Goal: Information Seeking & Learning: Find specific fact

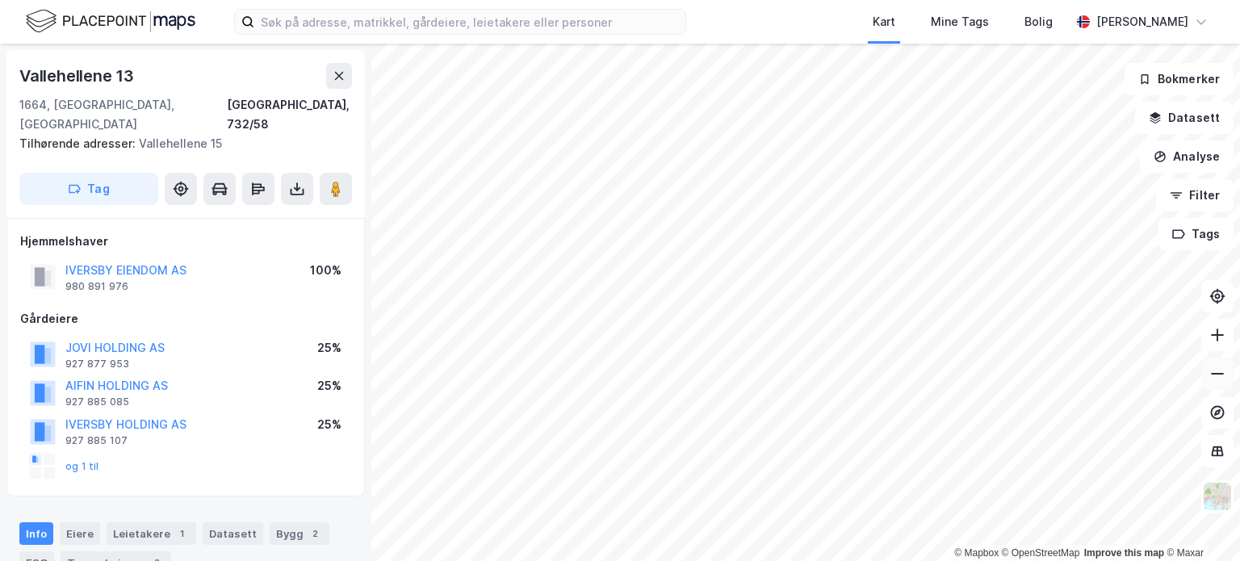
click at [1211, 369] on icon at bounding box center [1217, 374] width 16 height 16
click at [1220, 336] on icon at bounding box center [1217, 335] width 16 height 16
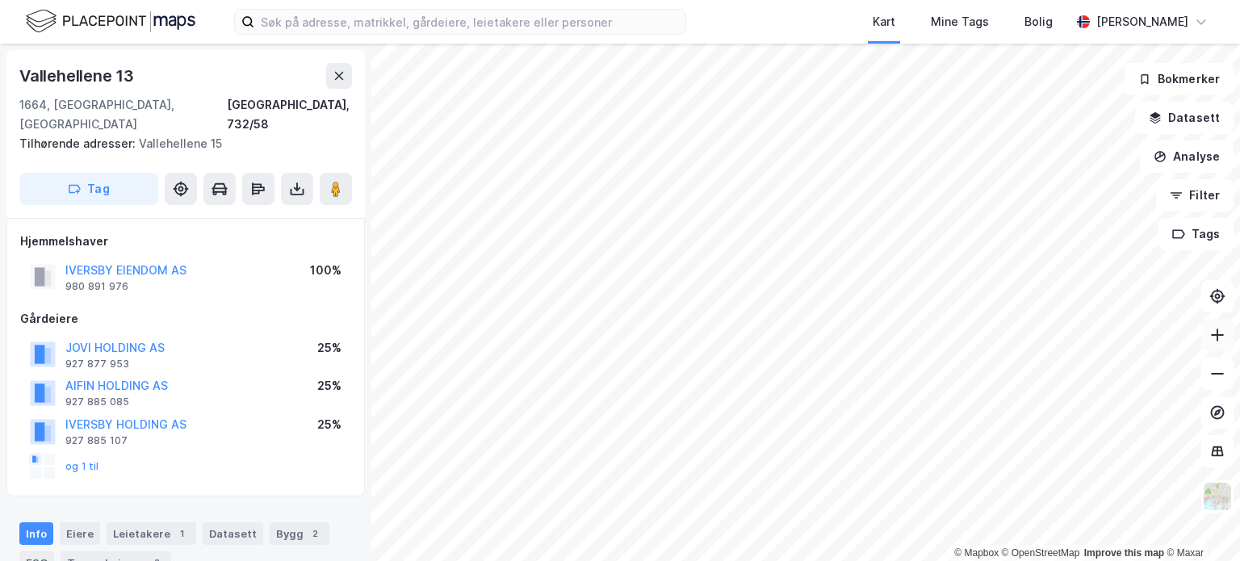
click at [1220, 336] on icon at bounding box center [1217, 335] width 16 height 16
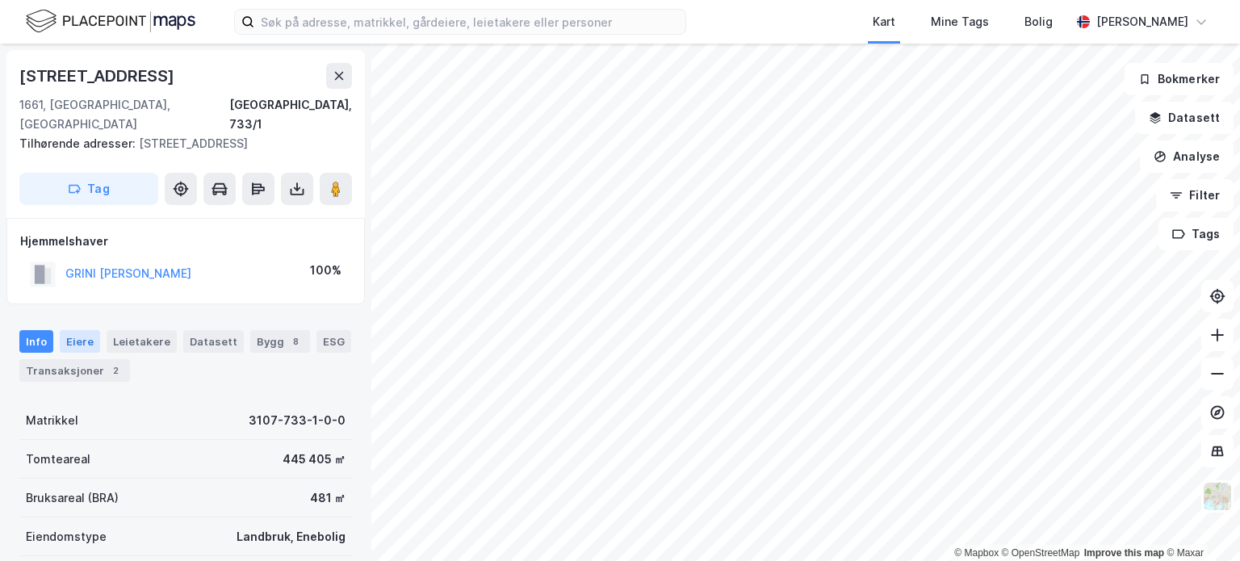
click at [86, 330] on div "Eiere" at bounding box center [80, 341] width 40 height 23
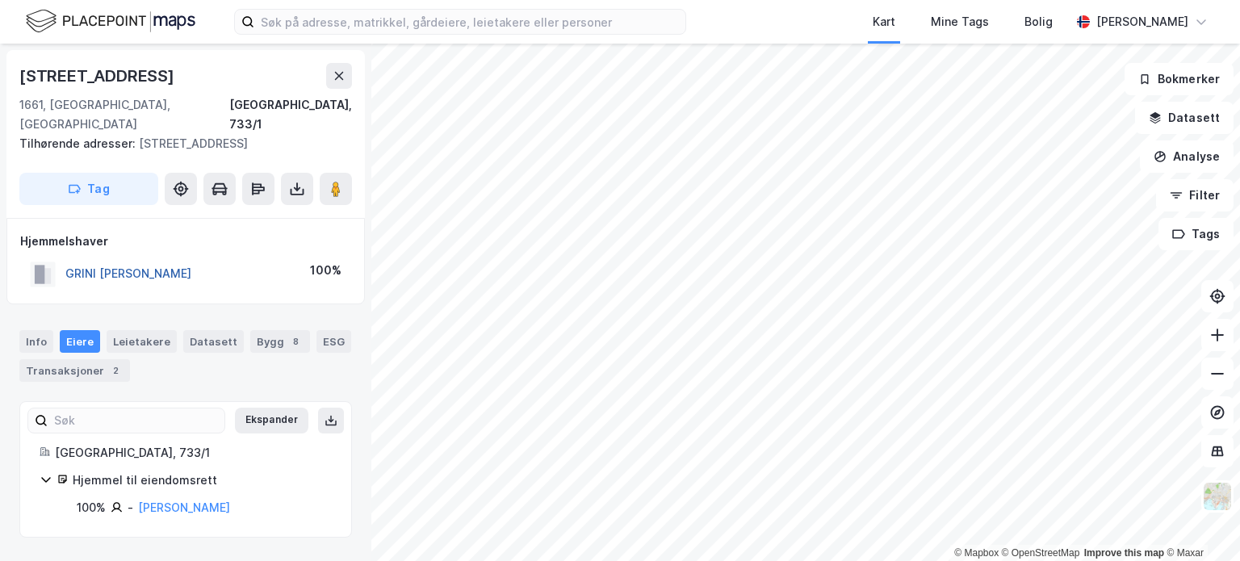
click at [0, 0] on button "GRINI [PERSON_NAME]" at bounding box center [0, 0] width 0 height 0
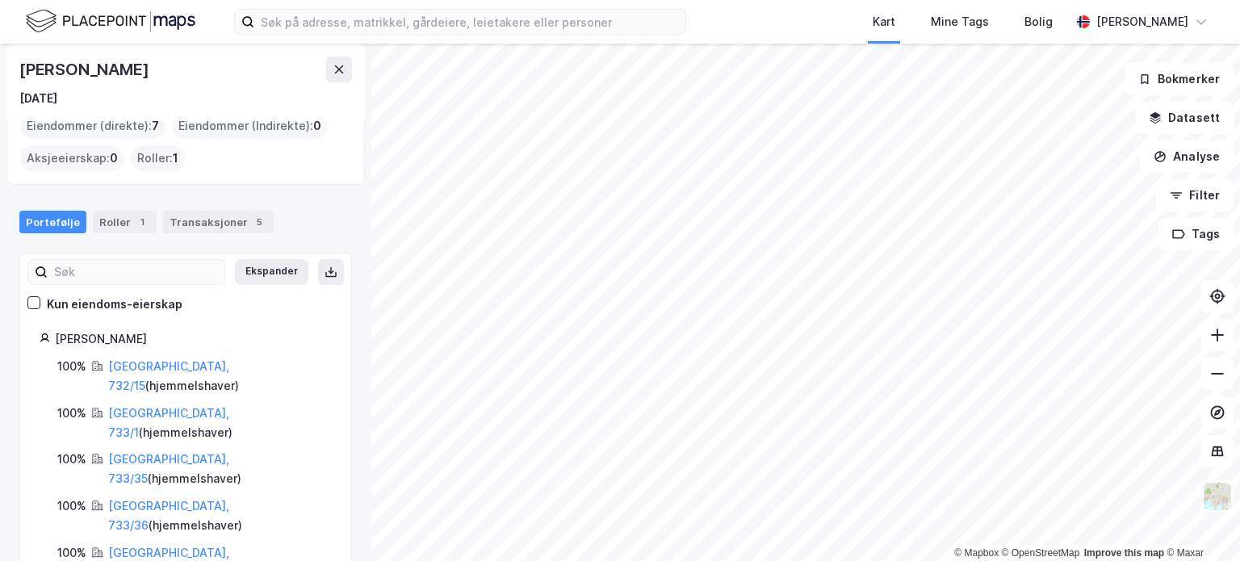
scroll to position [97, 0]
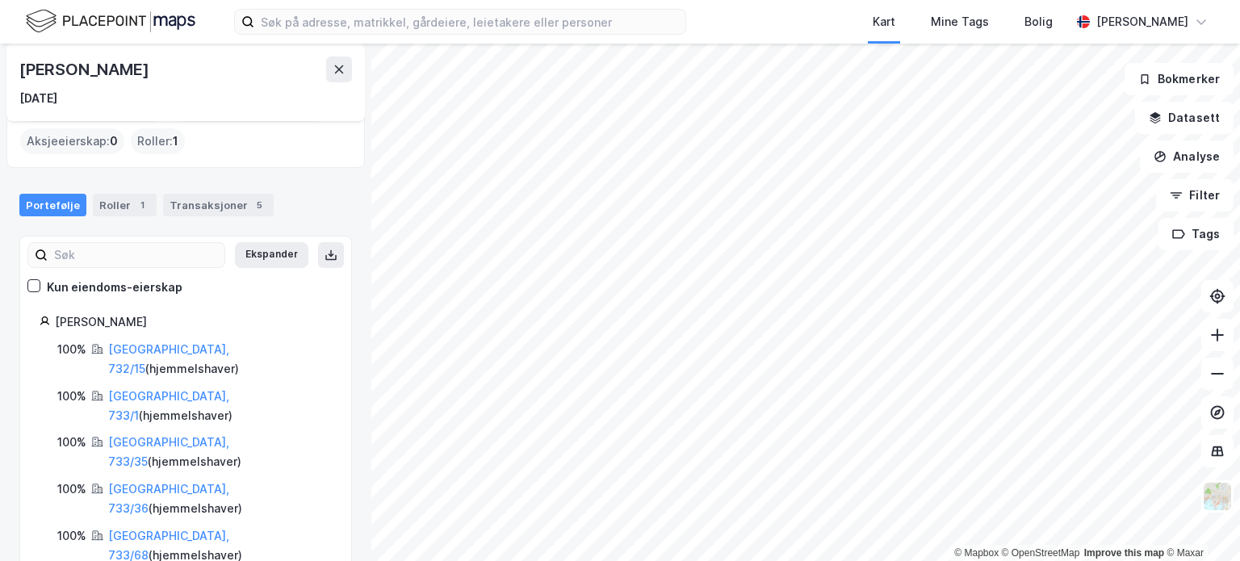
drag, startPoint x: 17, startPoint y: 67, endPoint x: 211, endPoint y: 80, distance: 194.1
click at [211, 80] on div "[PERSON_NAME] [DATE]" at bounding box center [185, 82] width 358 height 77
click at [345, 77] on button at bounding box center [339, 69] width 26 height 26
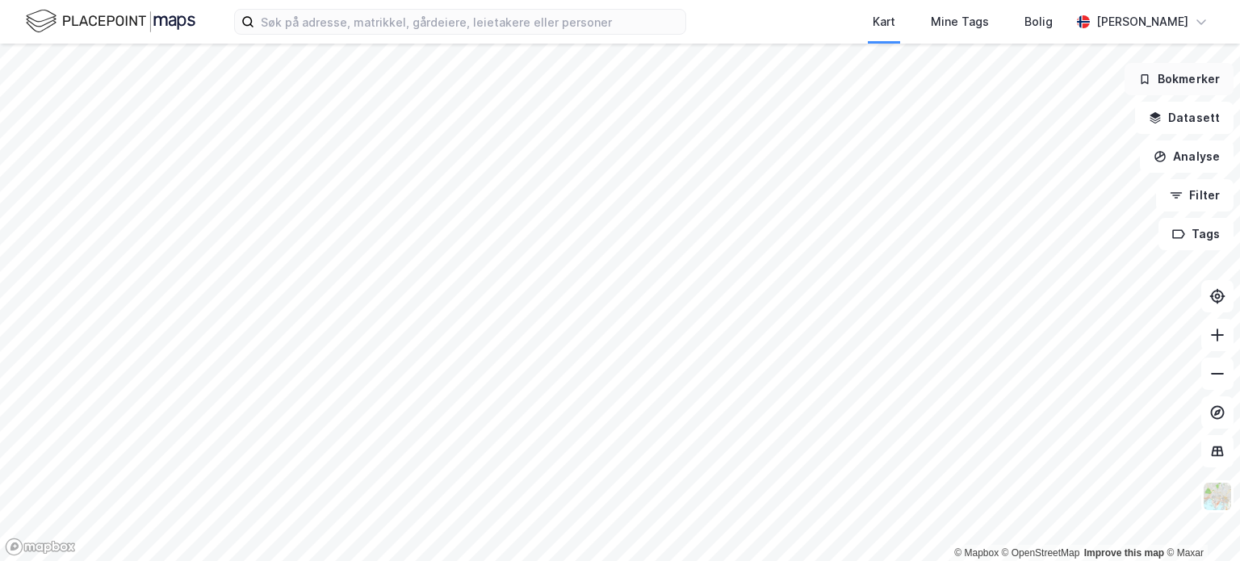
click at [1187, 70] on button "Bokmerker" at bounding box center [1178, 79] width 109 height 32
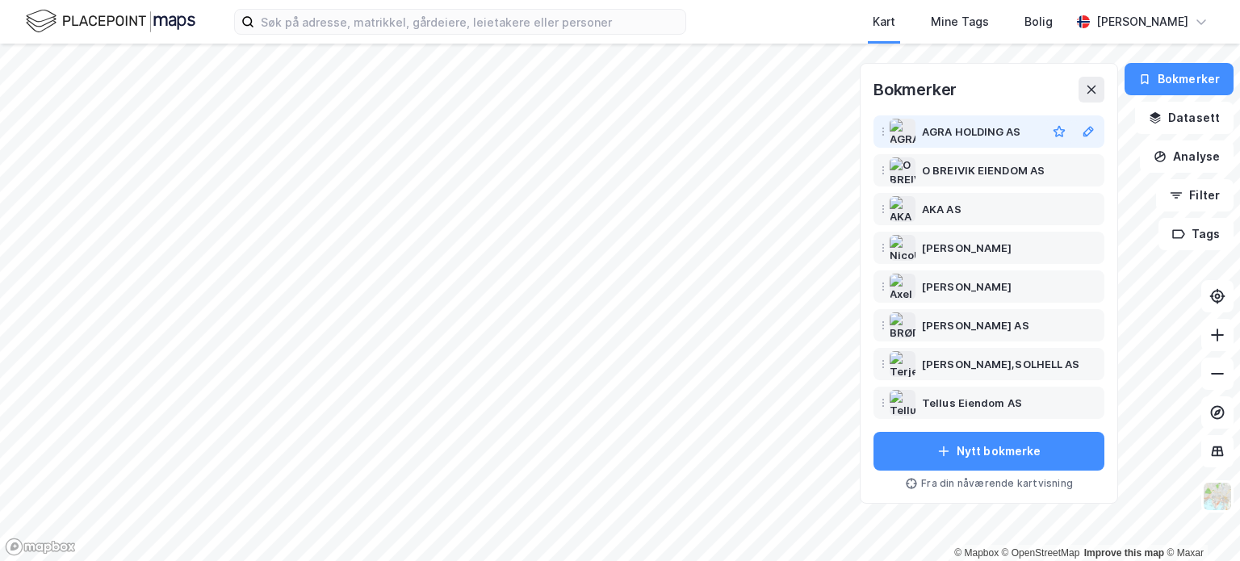
click at [1002, 133] on div "AGRA HOLDING AS" at bounding box center [971, 131] width 99 height 19
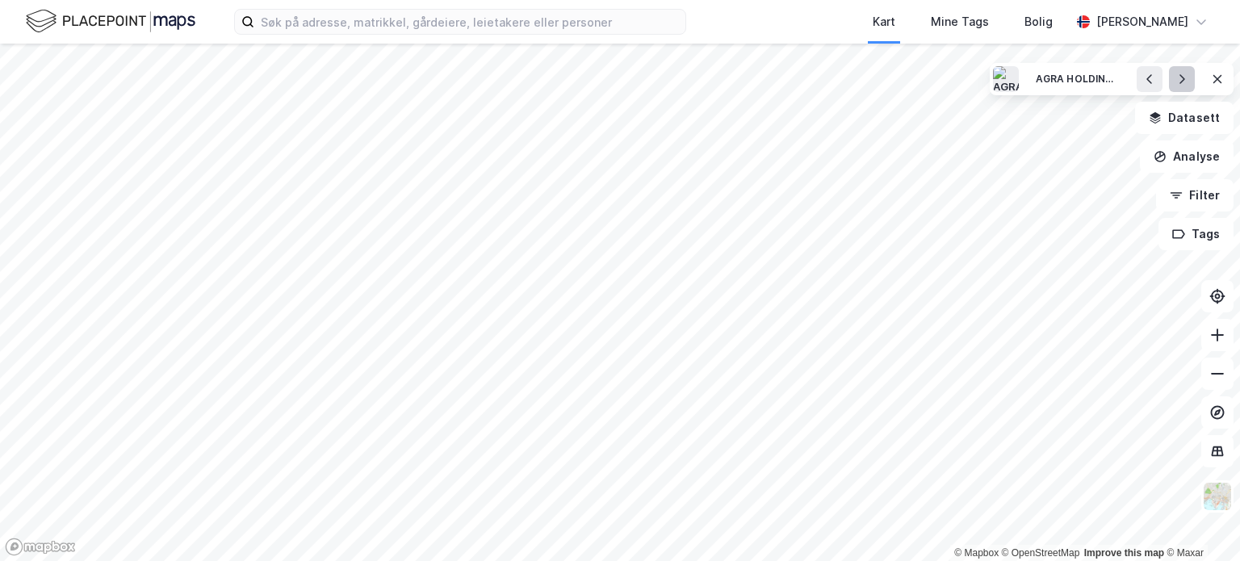
click at [1185, 77] on icon at bounding box center [1181, 79] width 13 height 13
click at [1172, 86] on button at bounding box center [1182, 79] width 26 height 26
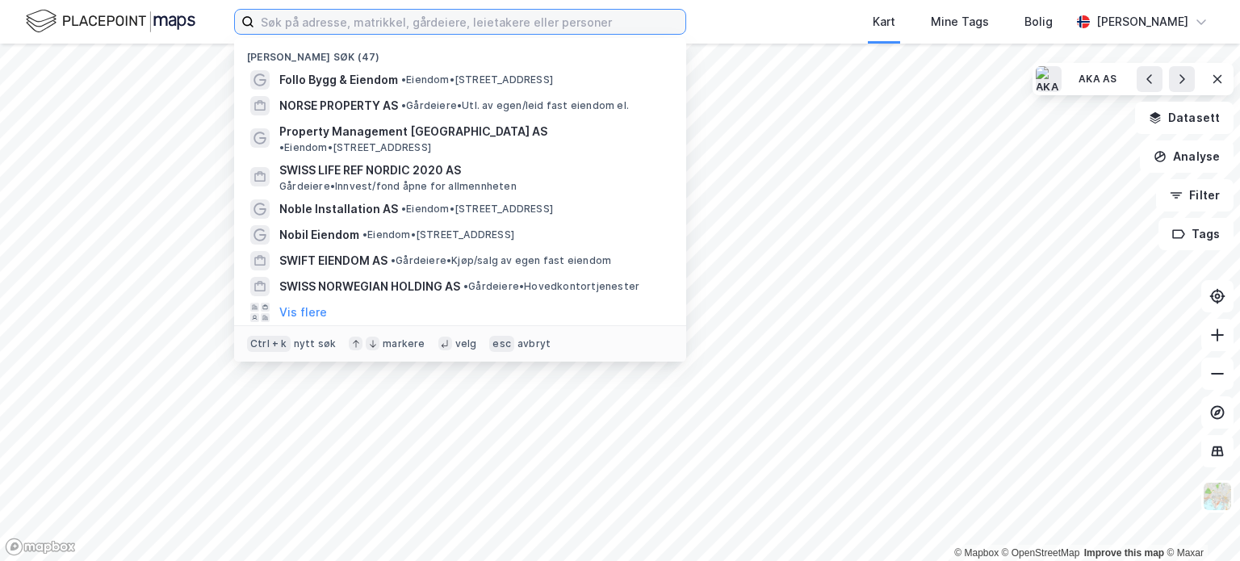
click at [480, 22] on input at bounding box center [469, 22] width 431 height 24
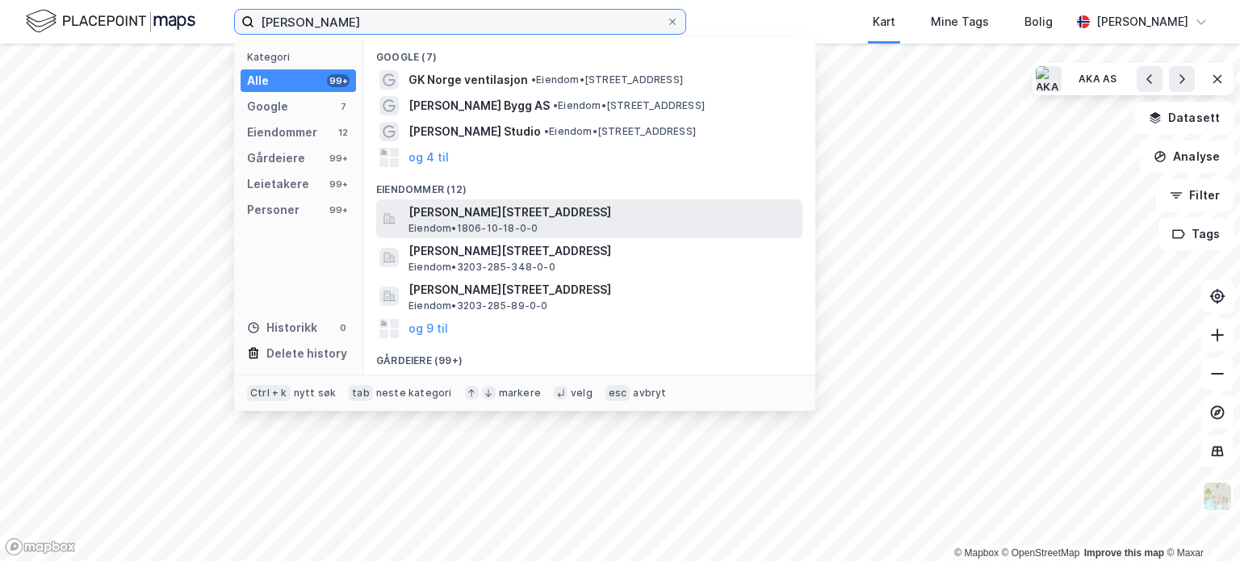
type input "[PERSON_NAME]"
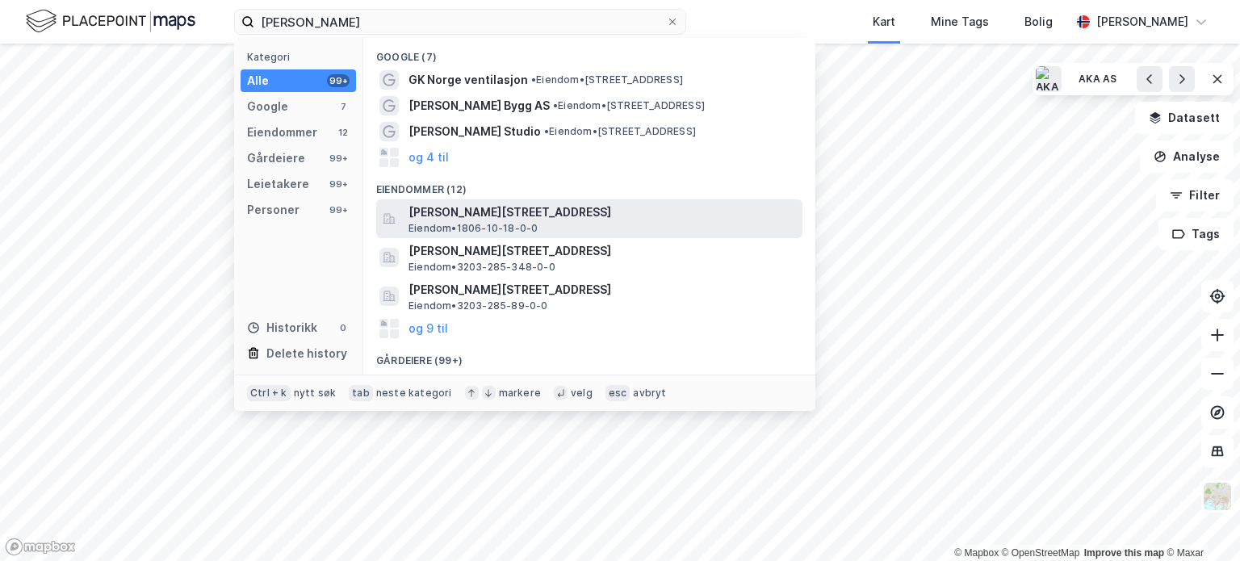
click at [534, 216] on span "[PERSON_NAME][STREET_ADDRESS]" at bounding box center [601, 212] width 387 height 19
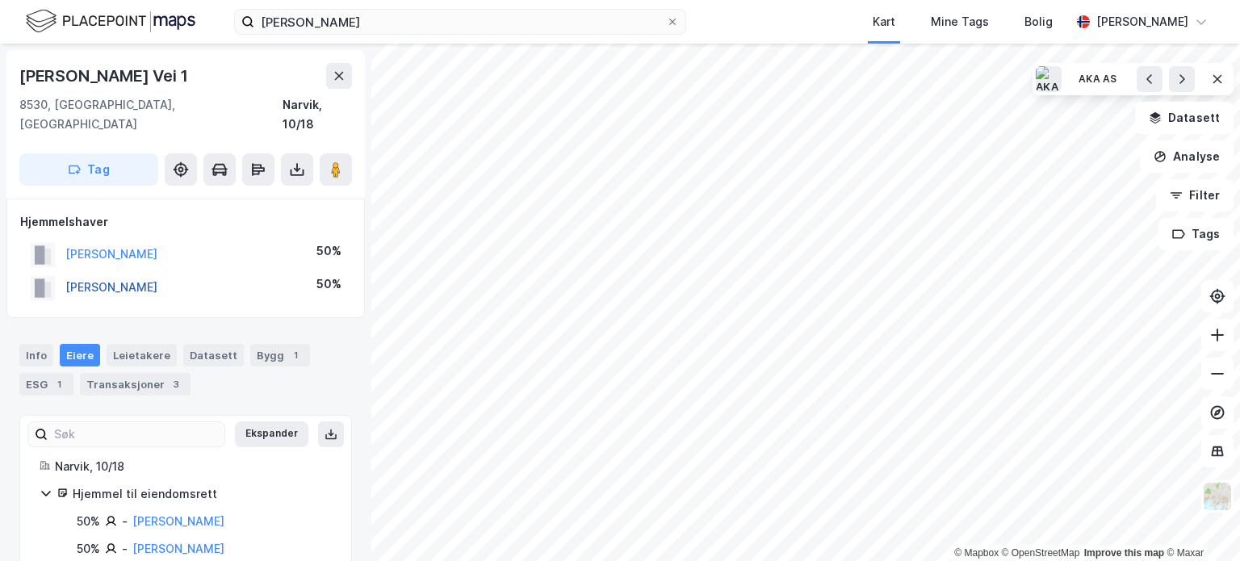
click at [0, 0] on button "[PERSON_NAME]" at bounding box center [0, 0] width 0 height 0
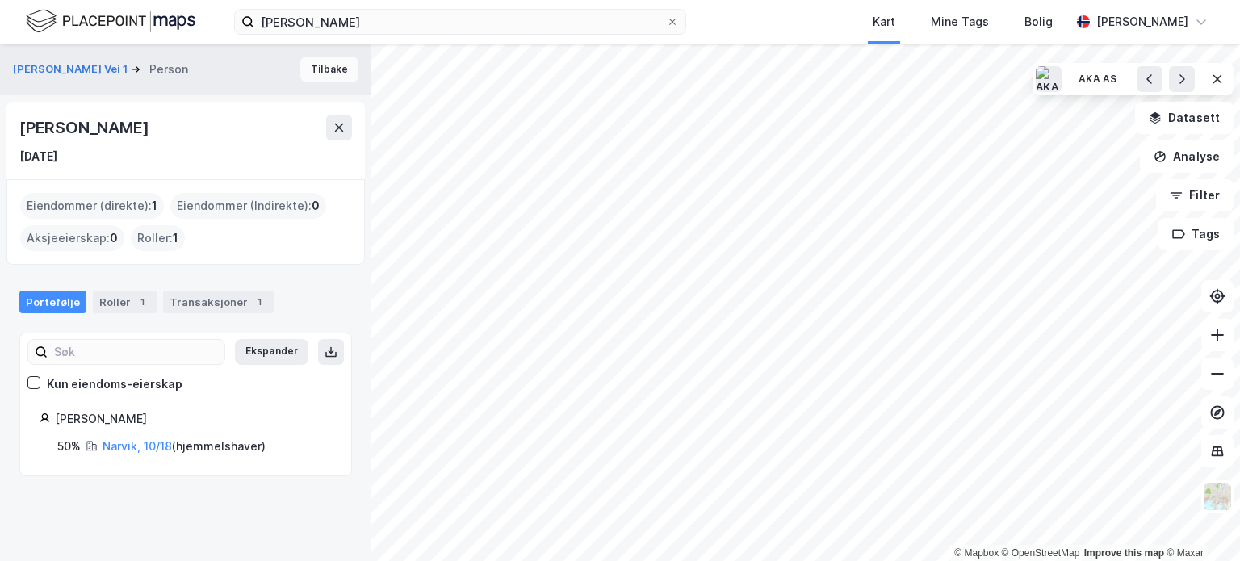
click at [325, 73] on button "Tilbake" at bounding box center [329, 69] width 58 height 26
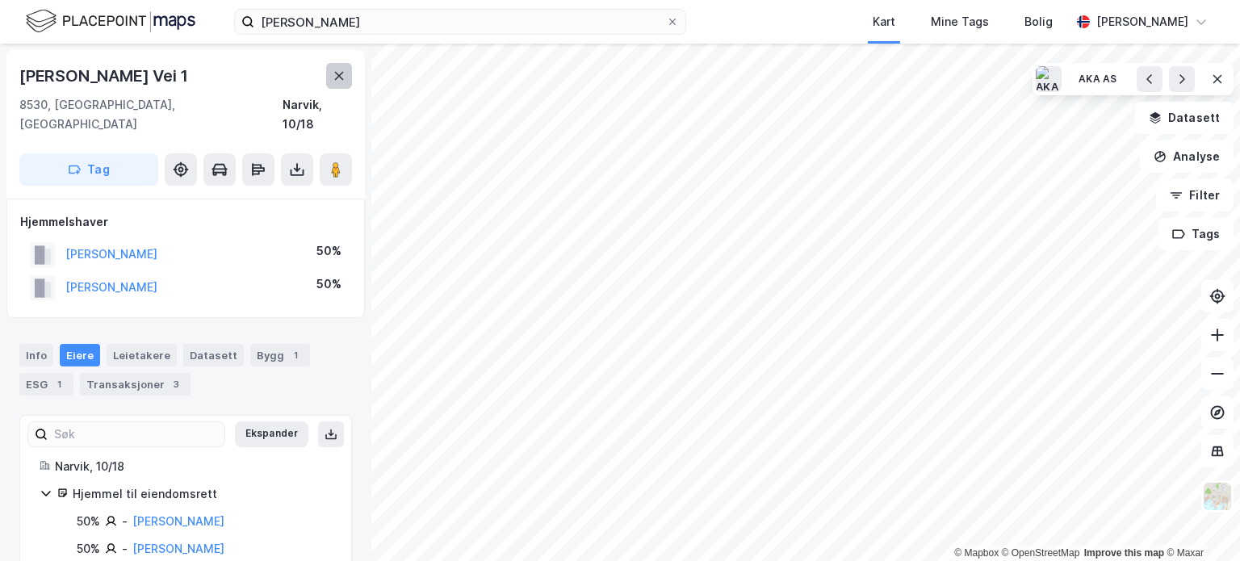
click at [338, 77] on icon at bounding box center [338, 75] width 13 height 13
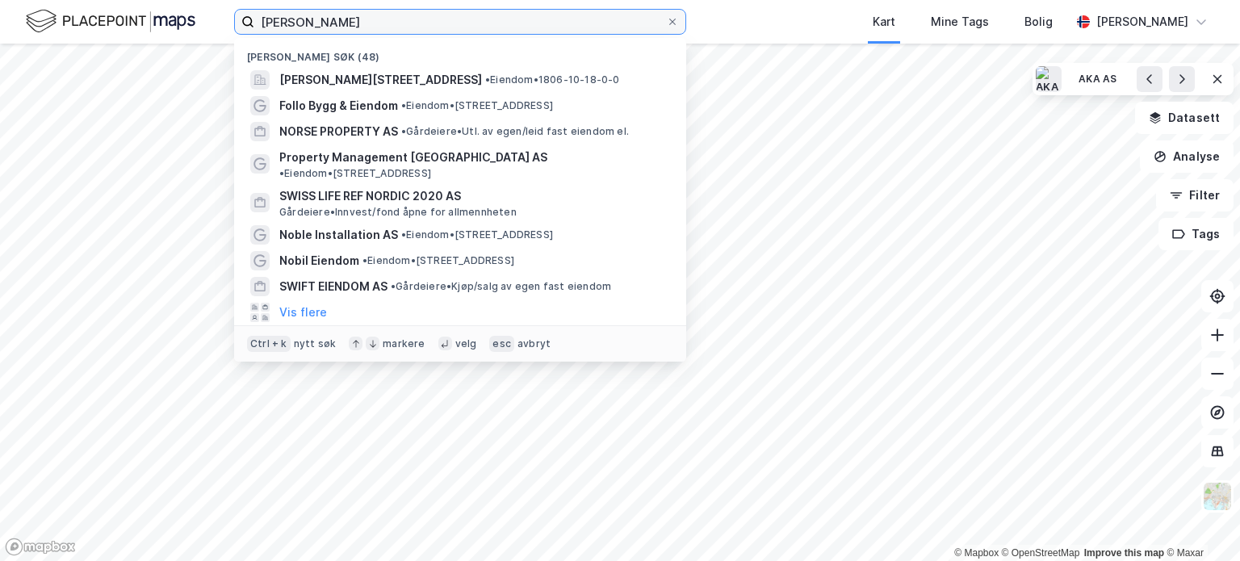
drag, startPoint x: 352, startPoint y: 21, endPoint x: 179, endPoint y: 12, distance: 172.9
click at [179, 12] on div "[PERSON_NAME] søk (48) Erik [STREET_ADDRESS][PERSON_NAME] • Eiendom • 1806-10-1…" at bounding box center [620, 22] width 1240 height 44
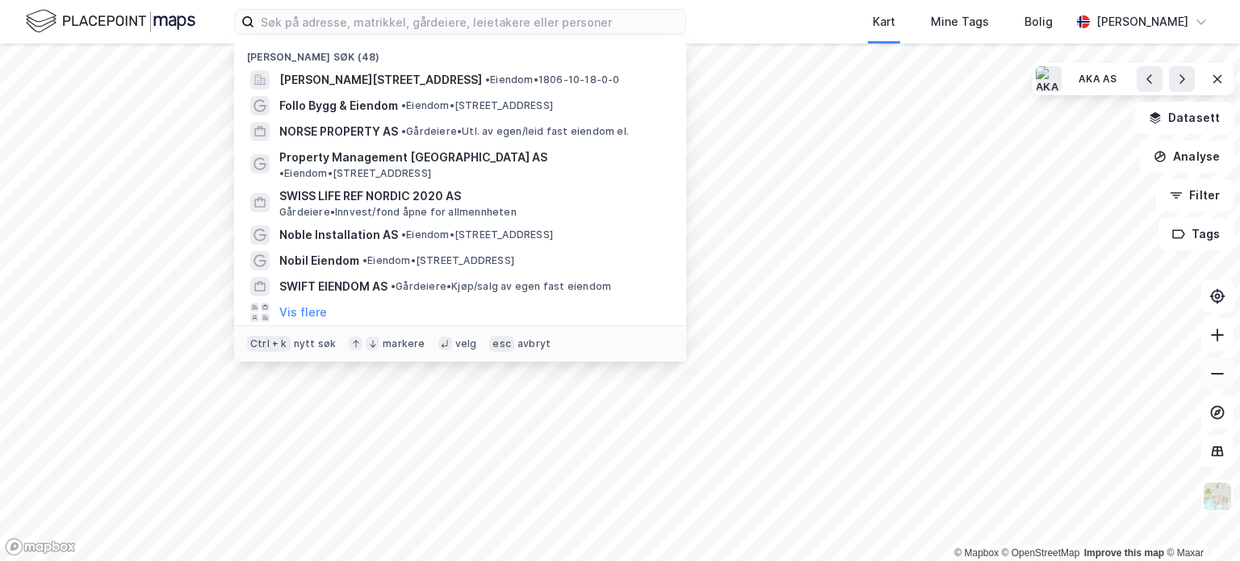
click at [1214, 376] on icon at bounding box center [1217, 374] width 16 height 16
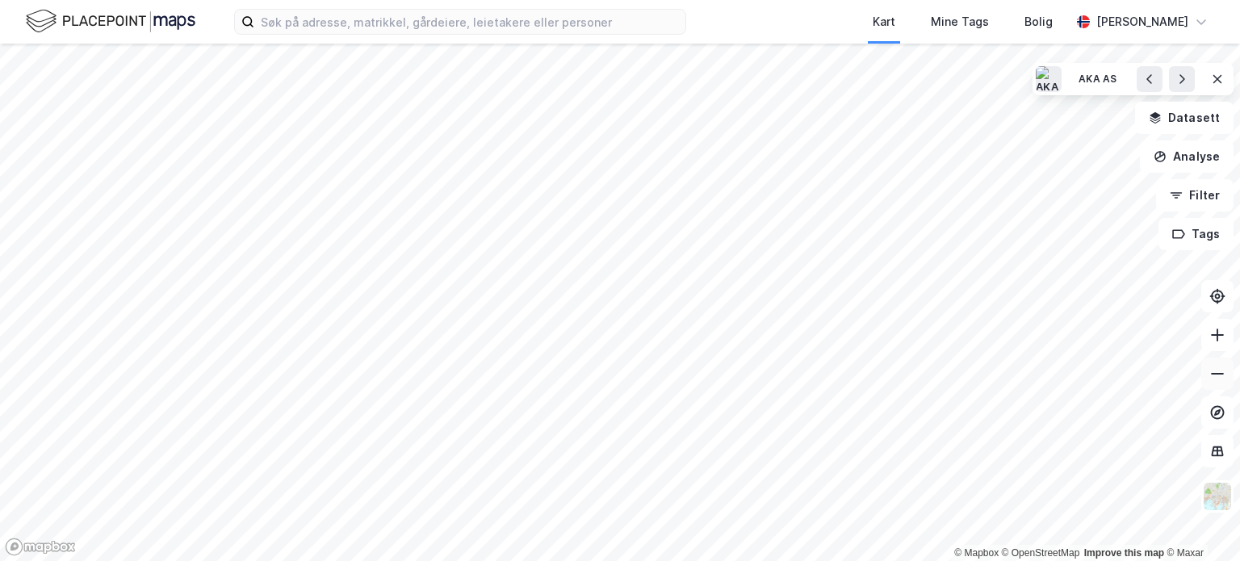
click at [1214, 376] on icon at bounding box center [1217, 374] width 16 height 16
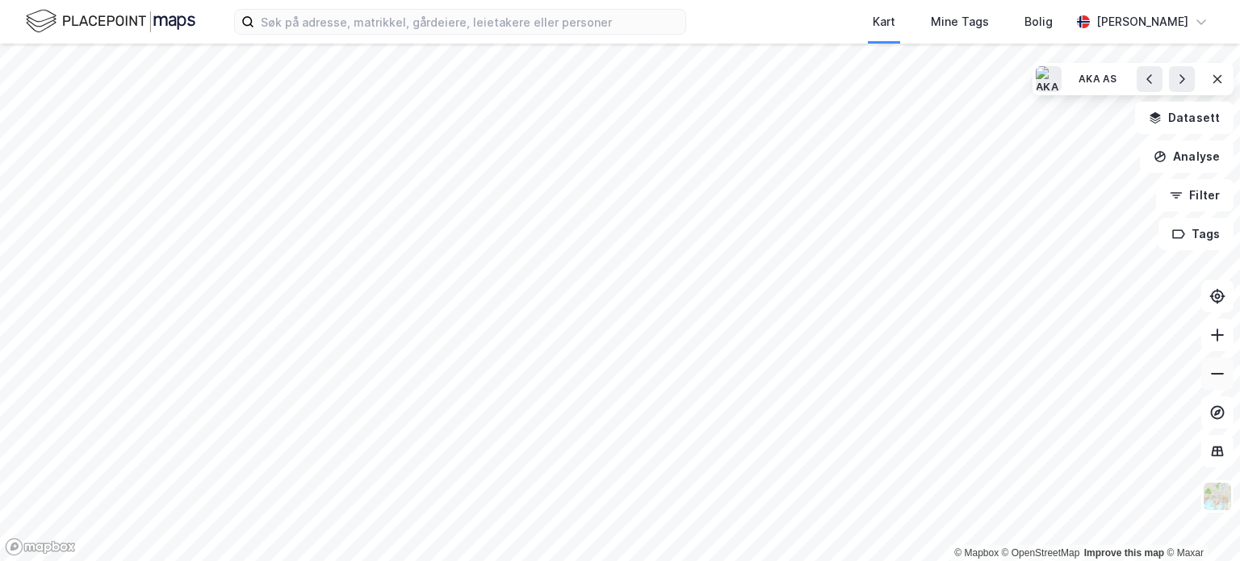
click at [1214, 372] on icon at bounding box center [1217, 374] width 16 height 16
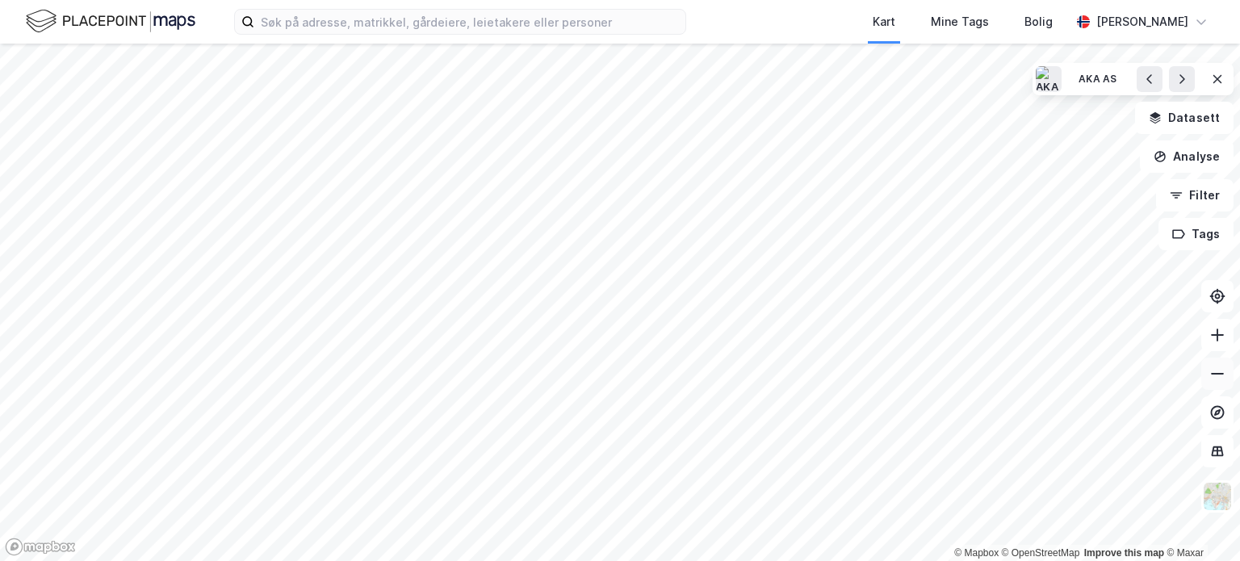
click at [1214, 372] on icon at bounding box center [1217, 374] width 16 height 16
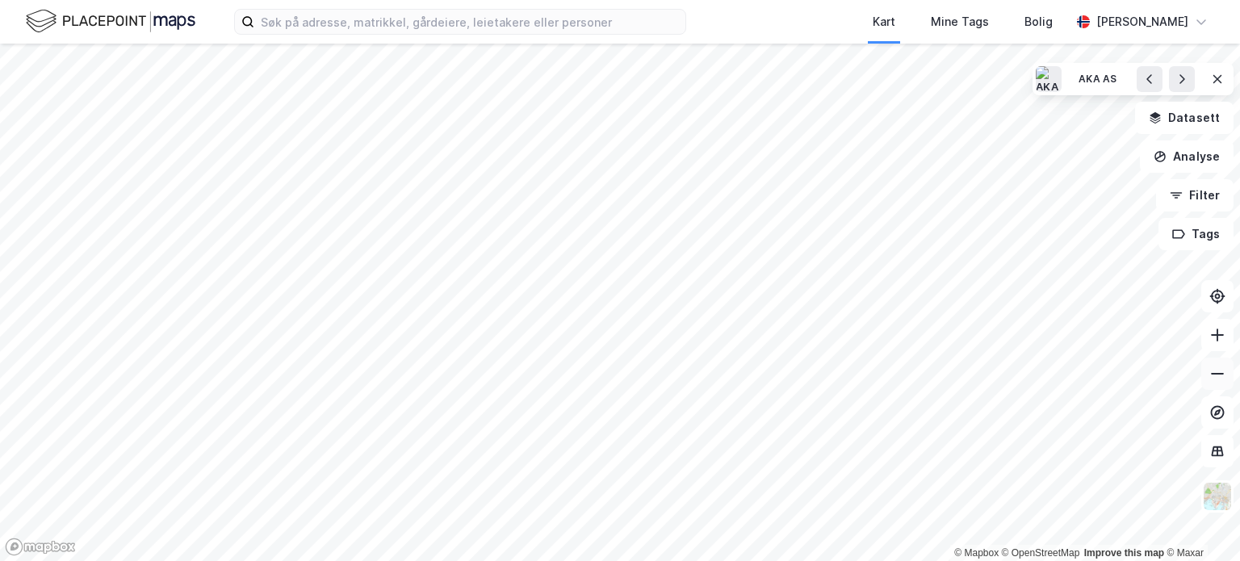
click at [1214, 372] on icon at bounding box center [1217, 374] width 16 height 16
click at [1215, 338] on icon at bounding box center [1217, 335] width 16 height 16
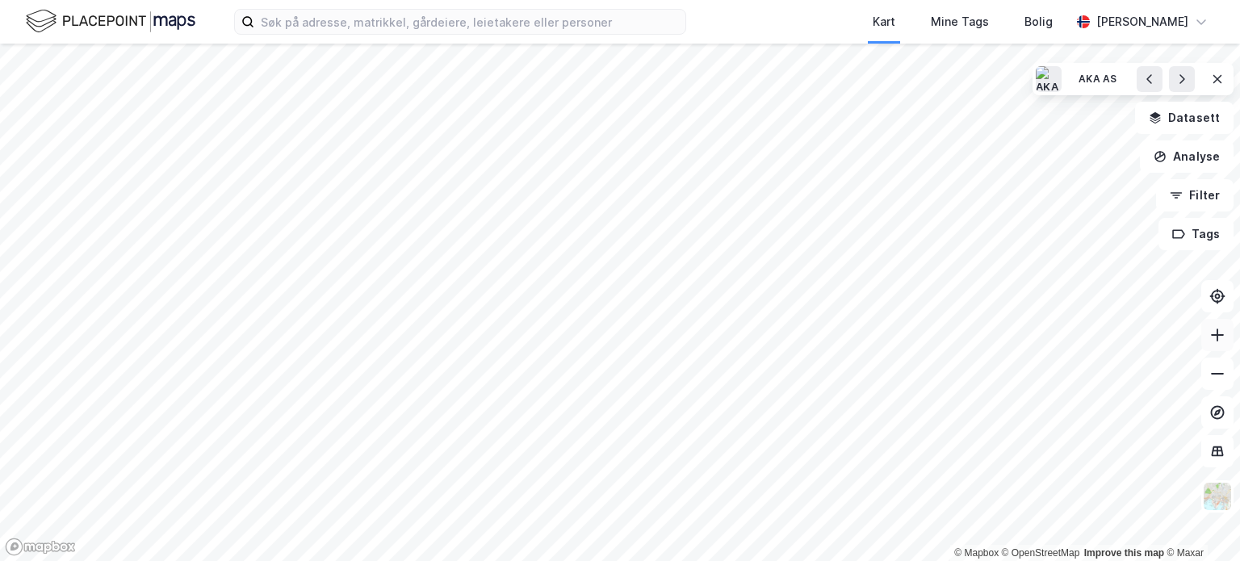
click at [1215, 338] on icon at bounding box center [1217, 335] width 16 height 16
click at [1223, 336] on icon at bounding box center [1217, 335] width 16 height 16
click at [1219, 332] on icon at bounding box center [1217, 335] width 16 height 16
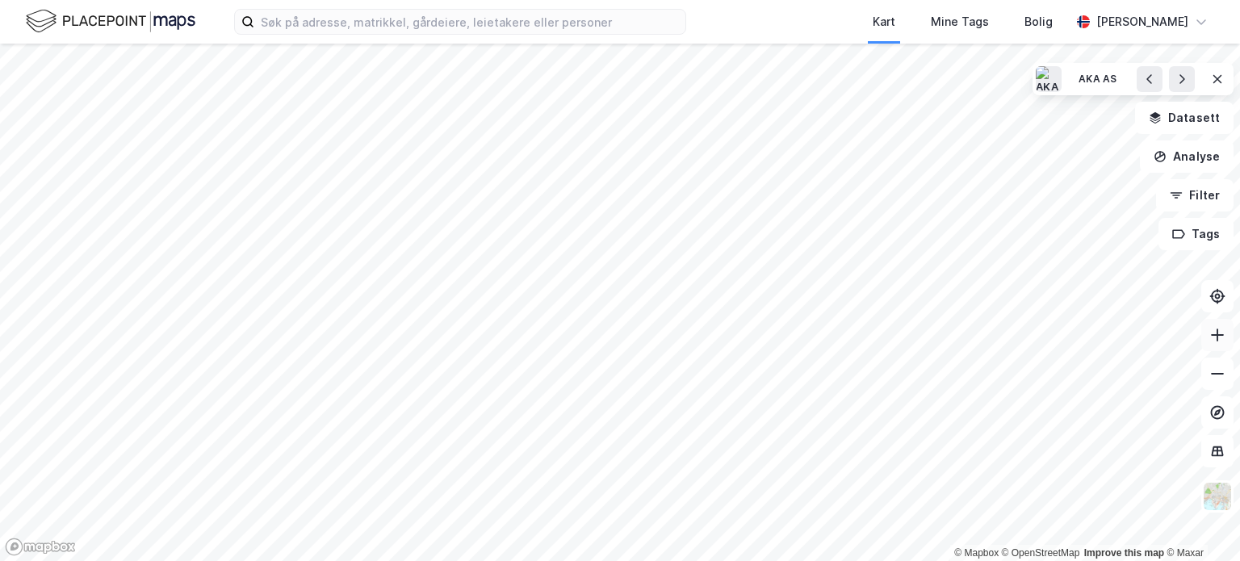
click at [1219, 332] on icon at bounding box center [1217, 335] width 16 height 16
click at [1213, 335] on icon at bounding box center [1217, 335] width 13 height 2
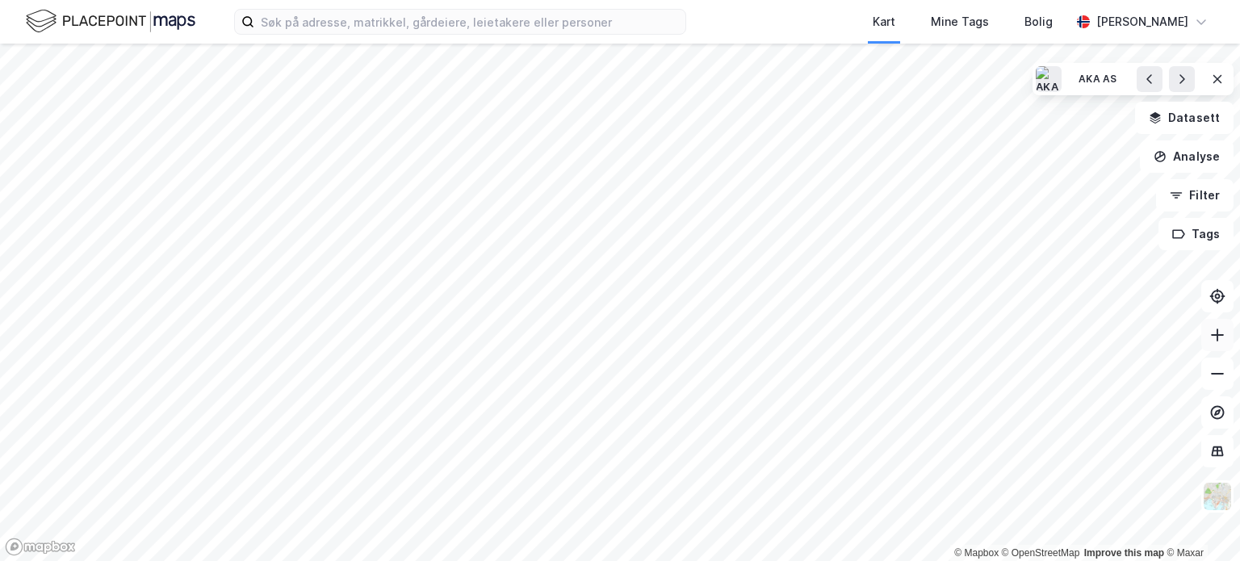
click at [1215, 324] on button at bounding box center [1217, 335] width 32 height 32
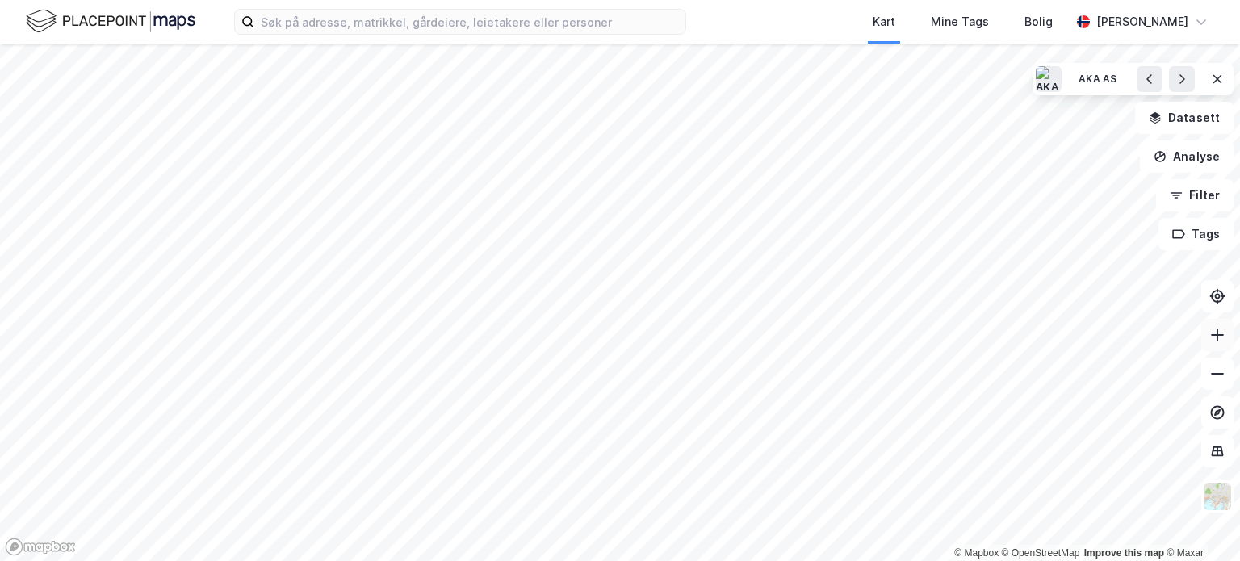
click at [1215, 324] on button at bounding box center [1217, 335] width 32 height 32
click at [414, 41] on div "Kart Mine Tags Bolig [PERSON_NAME] © Mapbox © OpenStreetMap Improve this map © …" at bounding box center [620, 280] width 1240 height 561
click at [704, 21] on div "Kart Mine Tags Bolig [PERSON_NAME] © Mapbox © OpenStreetMap Improve this map © …" at bounding box center [620, 280] width 1240 height 561
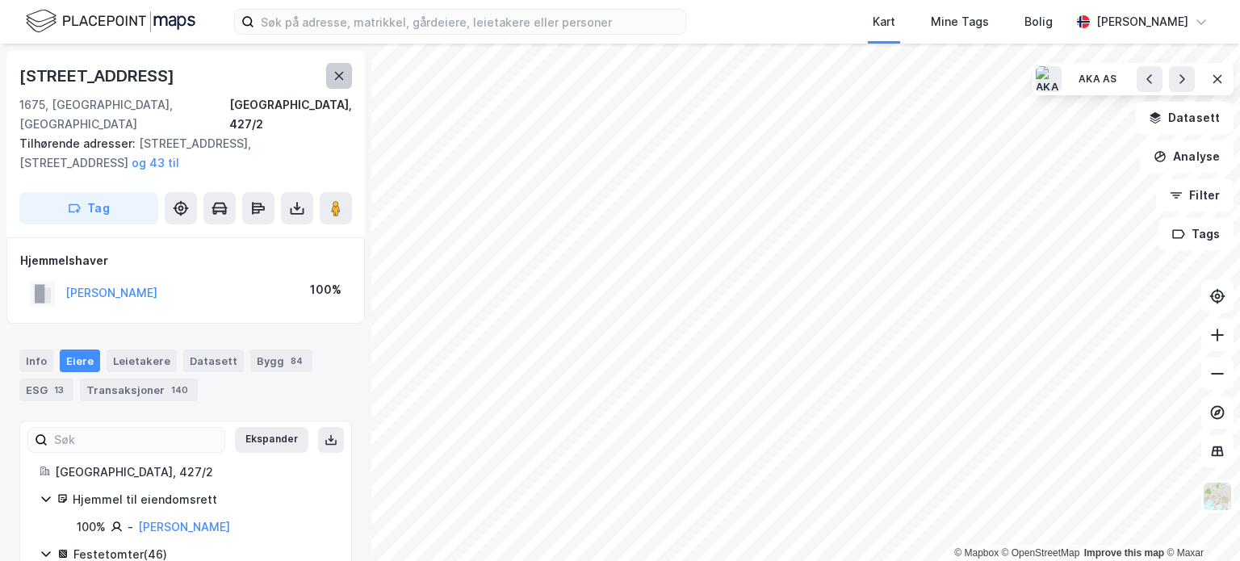
click at [344, 72] on icon at bounding box center [338, 75] width 13 height 13
